Goal: Navigation & Orientation: Find specific page/section

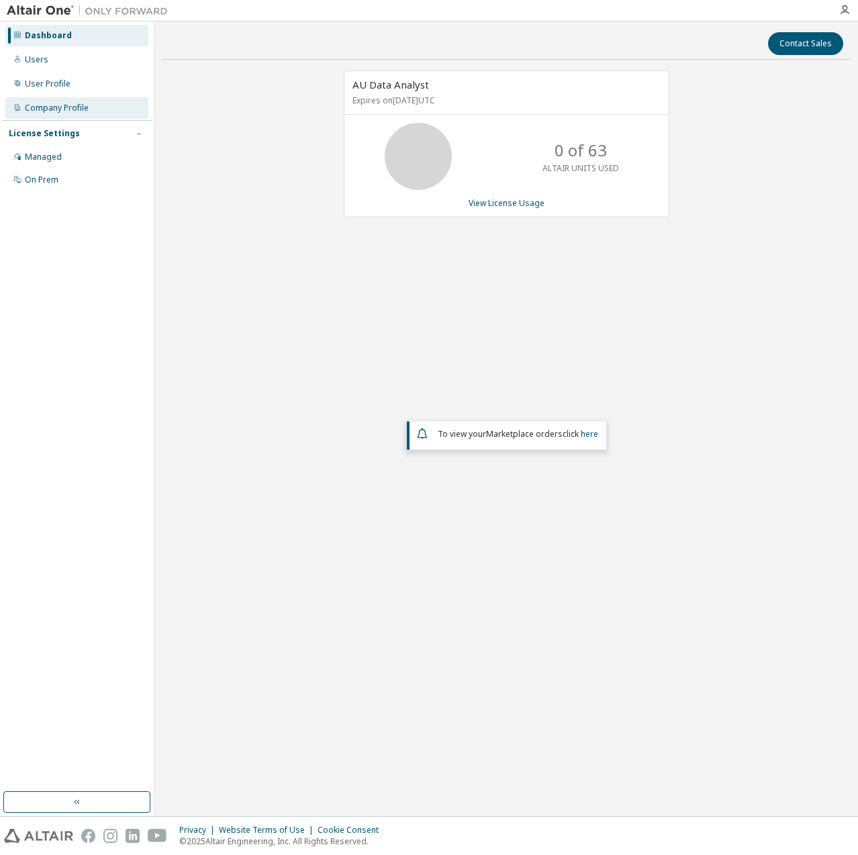
click at [72, 113] on div "Company Profile" at bounding box center [76, 107] width 143 height 21
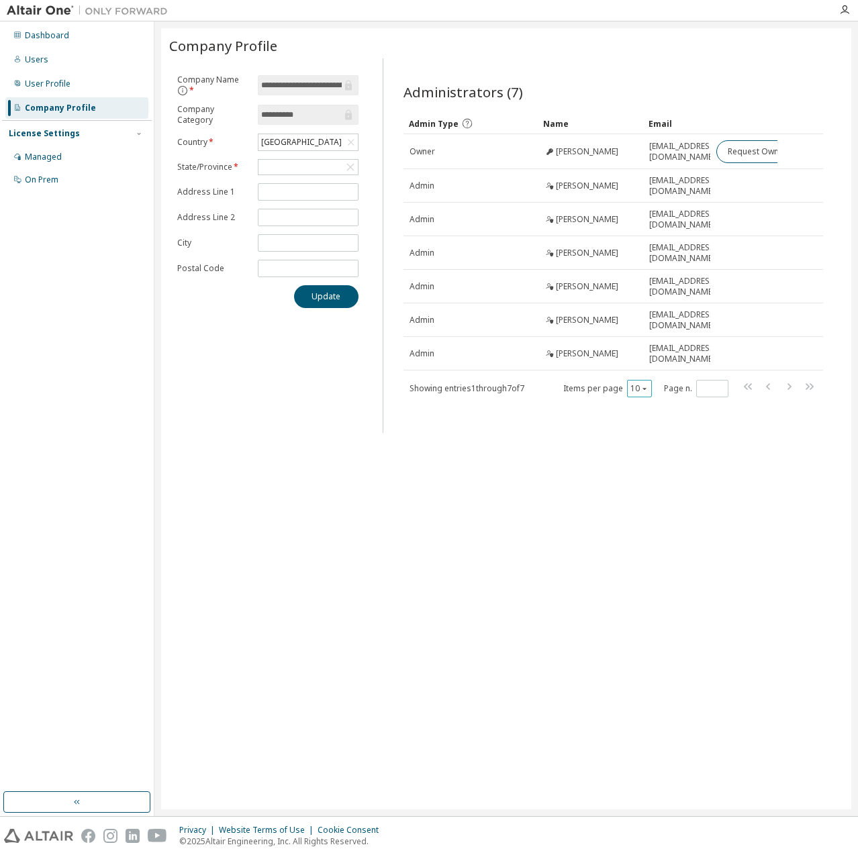
click at [647, 385] on icon "button" at bounding box center [645, 389] width 8 height 8
click at [569, 451] on div "**********" at bounding box center [506, 419] width 690 height 782
click at [58, 157] on div "Managed" at bounding box center [43, 157] width 37 height 11
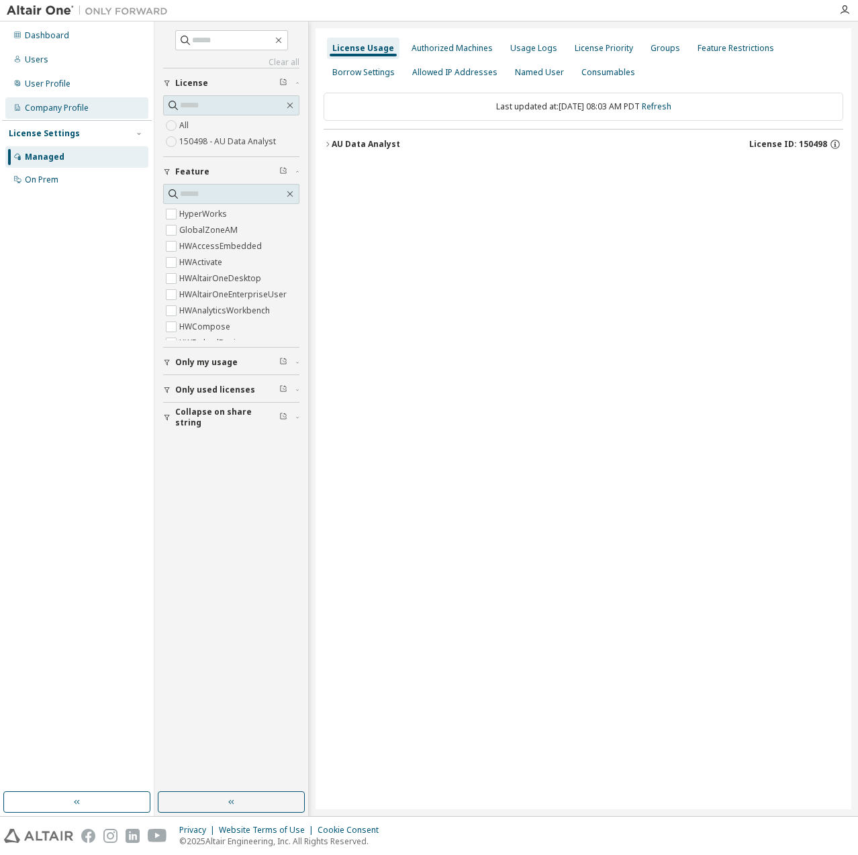
click at [60, 112] on div "Company Profile" at bounding box center [57, 108] width 64 height 11
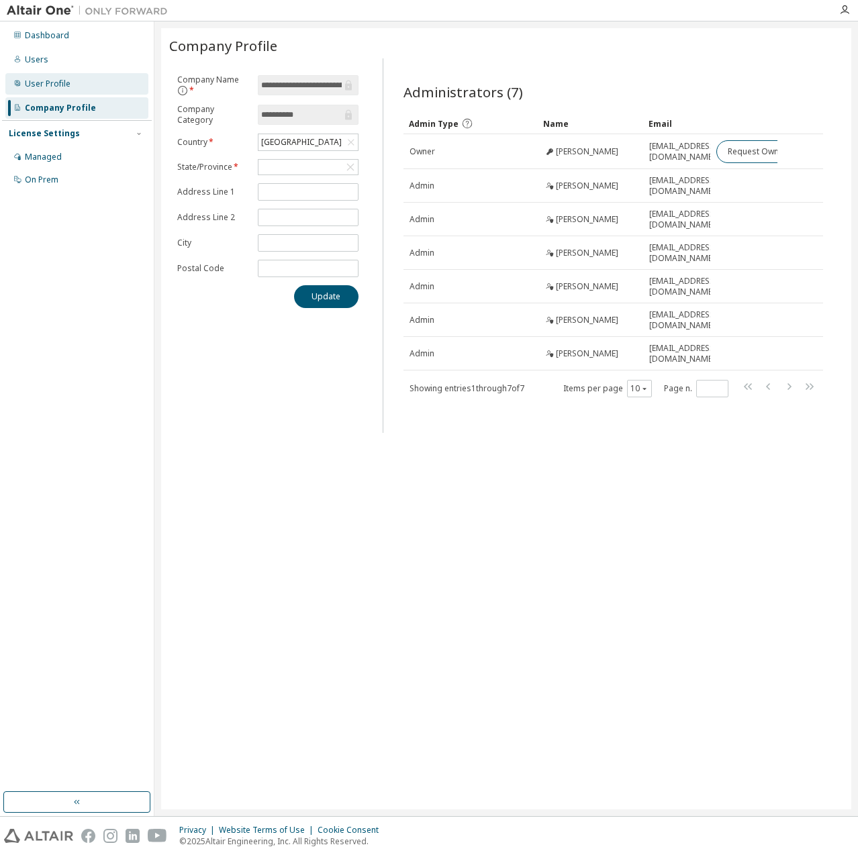
click at [62, 83] on div "User Profile" at bounding box center [48, 84] width 46 height 11
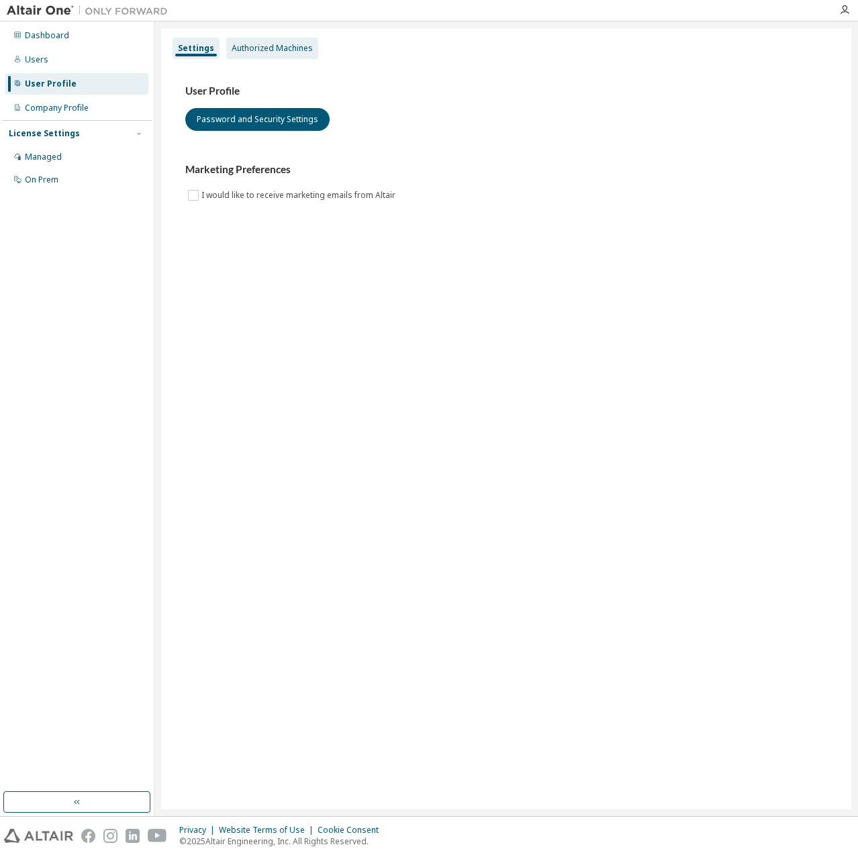
click at [246, 50] on div "Authorized Machines" at bounding box center [272, 48] width 81 height 11
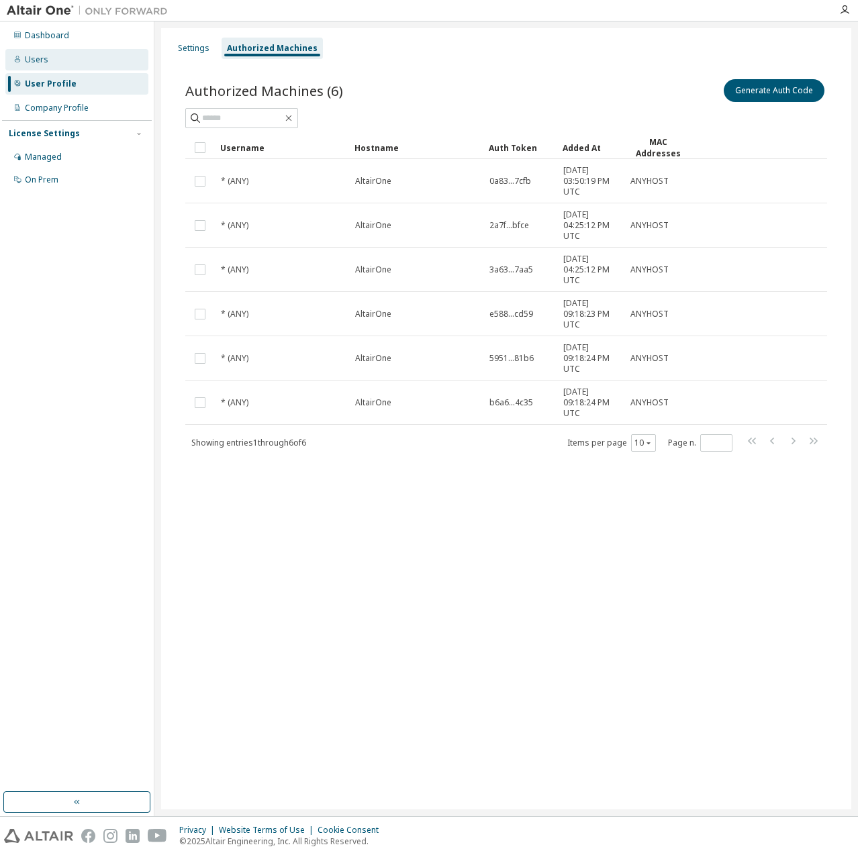
click at [58, 63] on div "Users" at bounding box center [76, 59] width 143 height 21
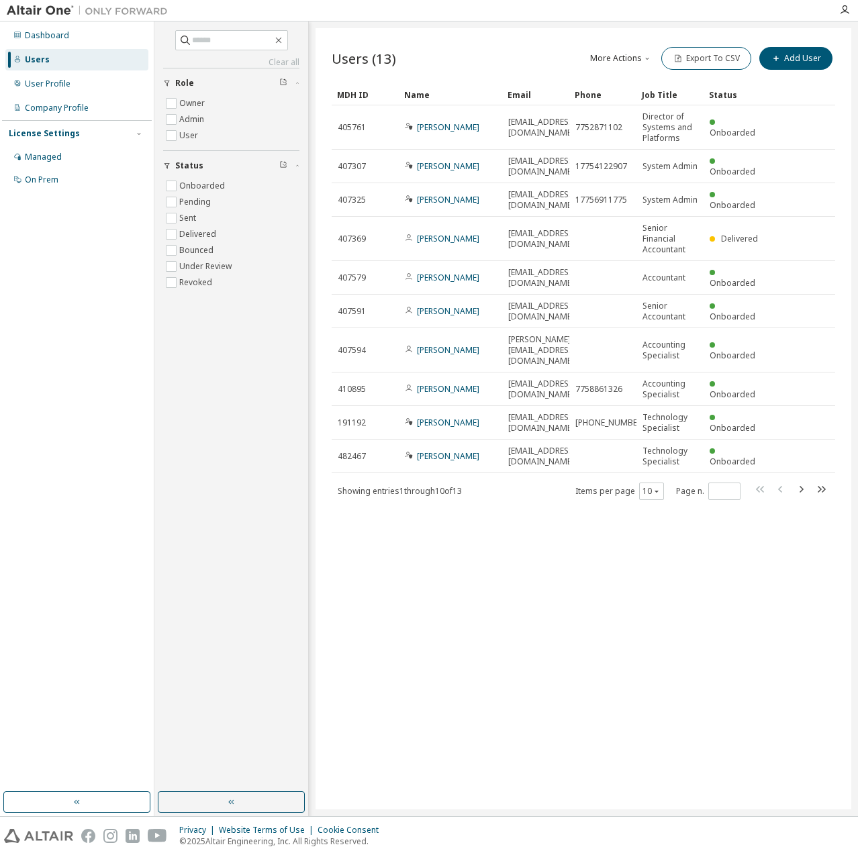
click at [624, 547] on div "Users (13) More Actions Import From CSV Export To CSV Add User Clear Load Save …" at bounding box center [584, 419] width 536 height 782
